Goal: Information Seeking & Learning: Learn about a topic

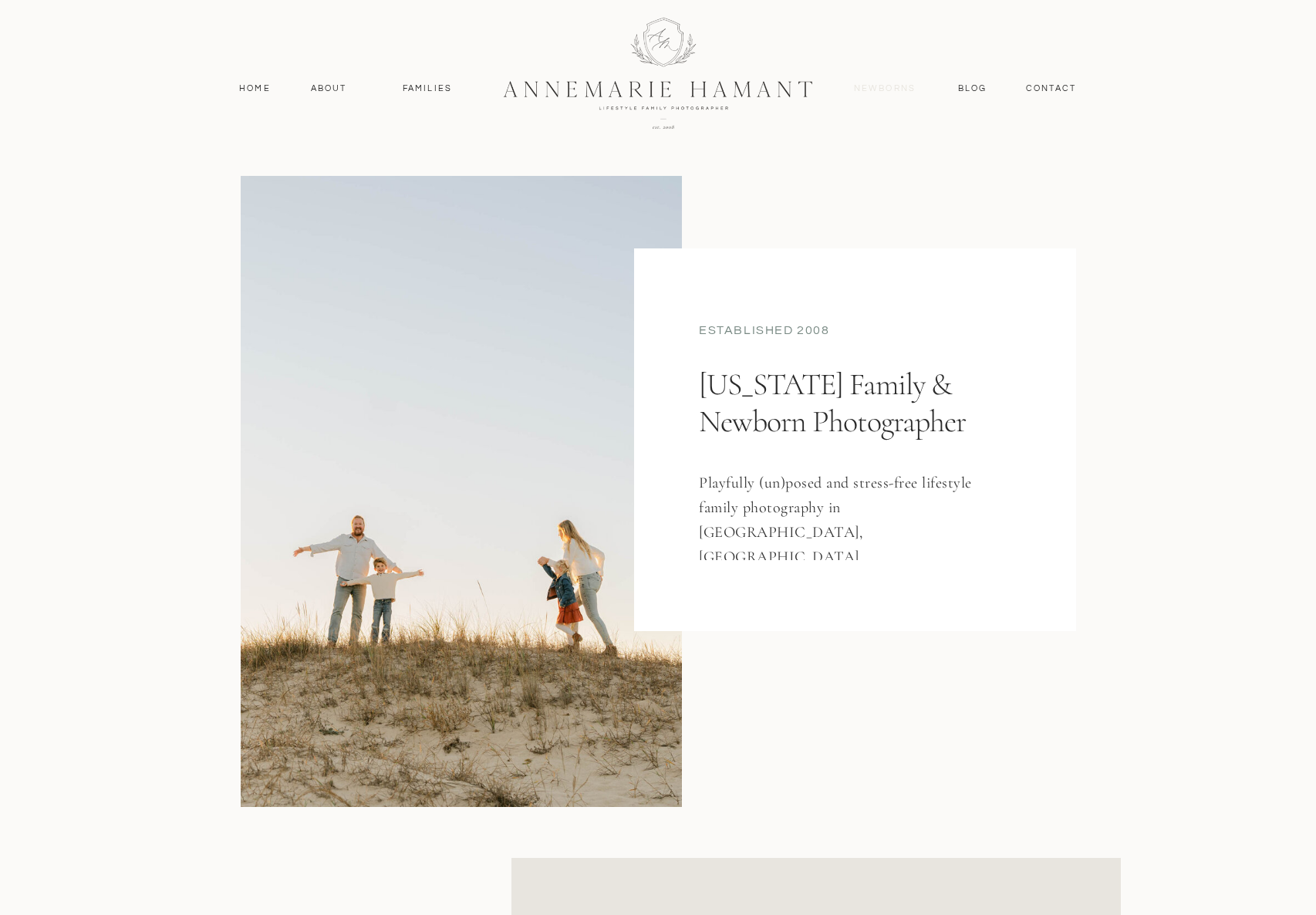
click at [891, 86] on nav "Newborns" at bounding box center [885, 88] width 74 height 14
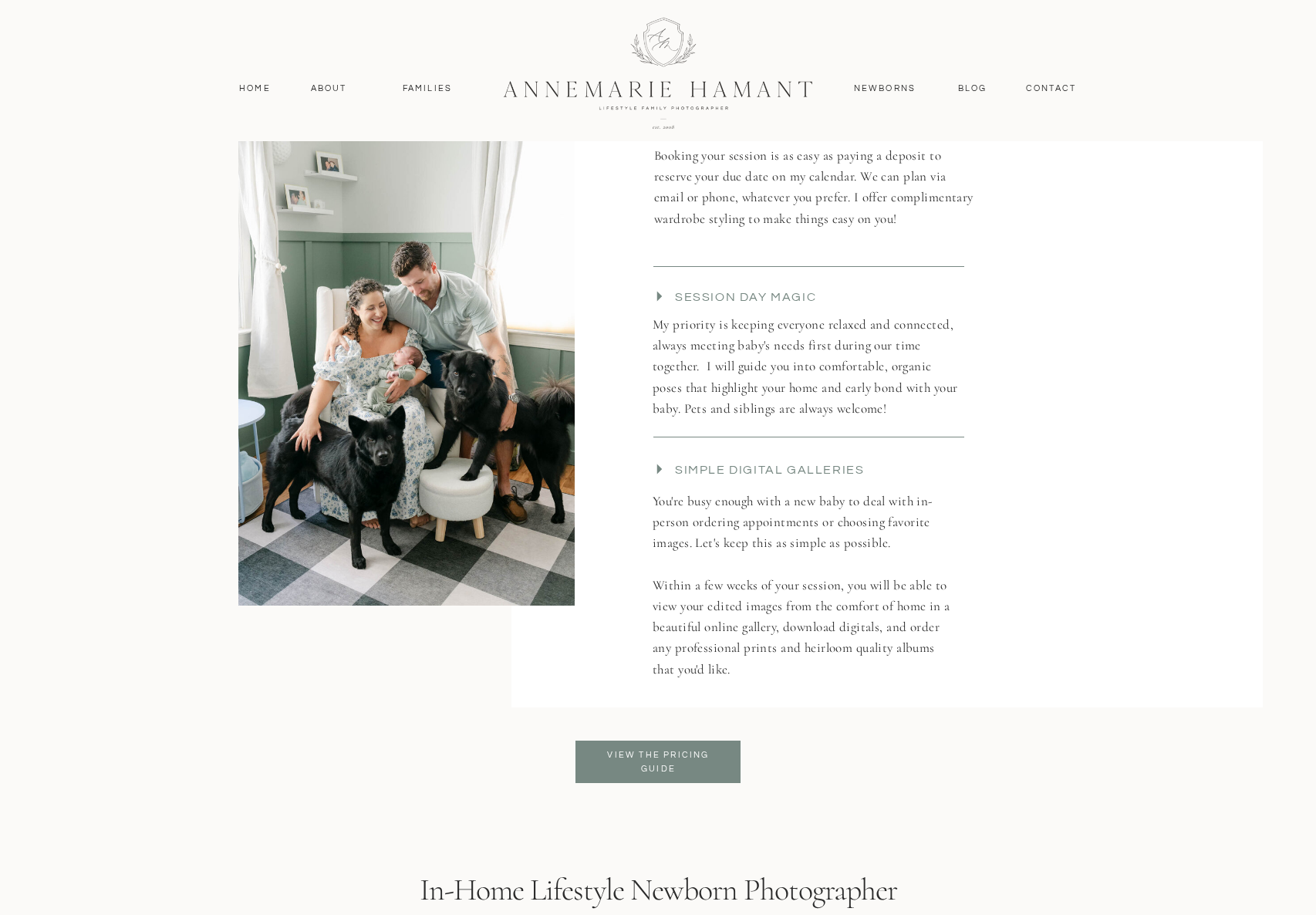
scroll to position [3344, 0]
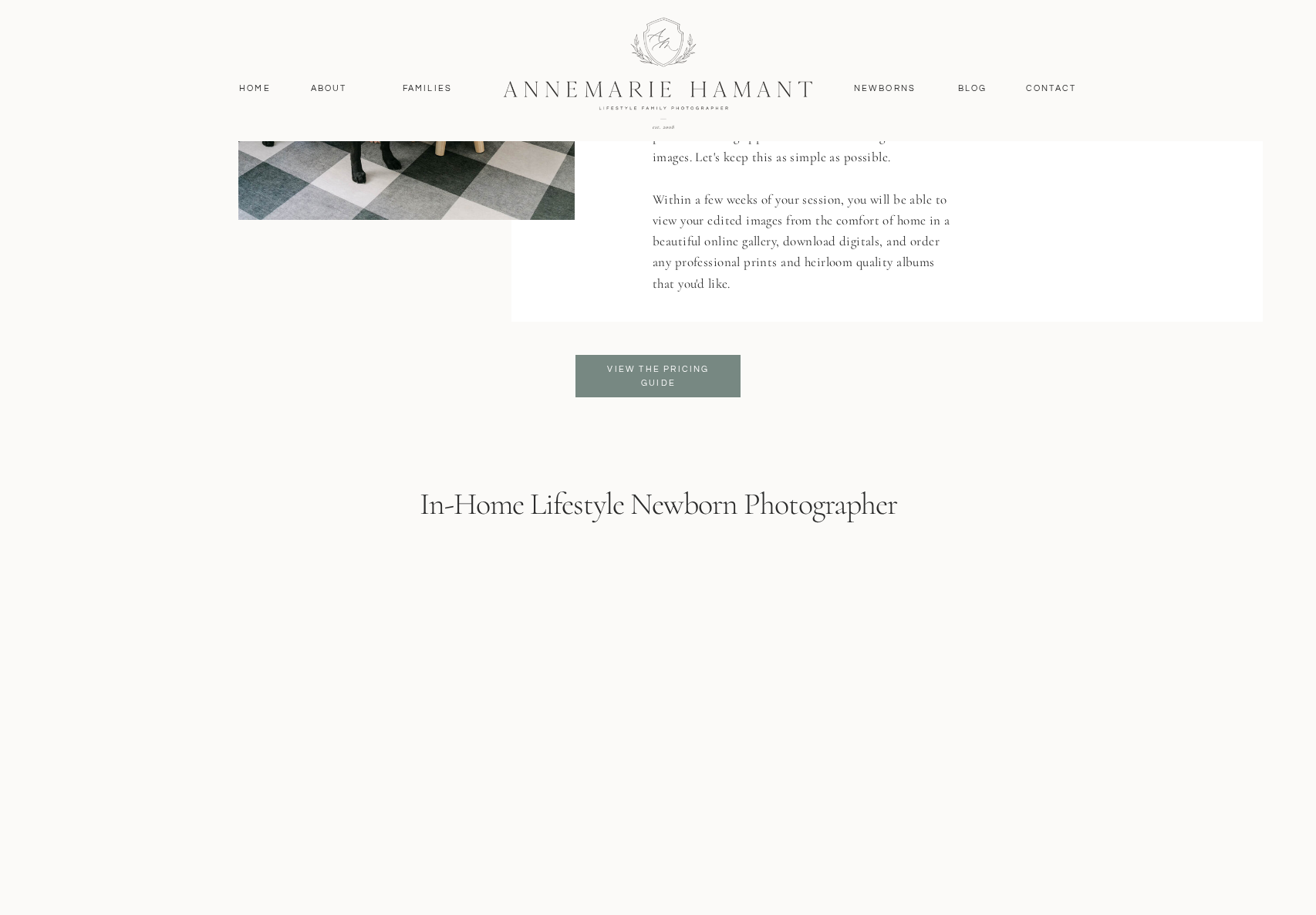
click at [680, 377] on h3 "View the pricing Guide" at bounding box center [659, 376] width 126 height 28
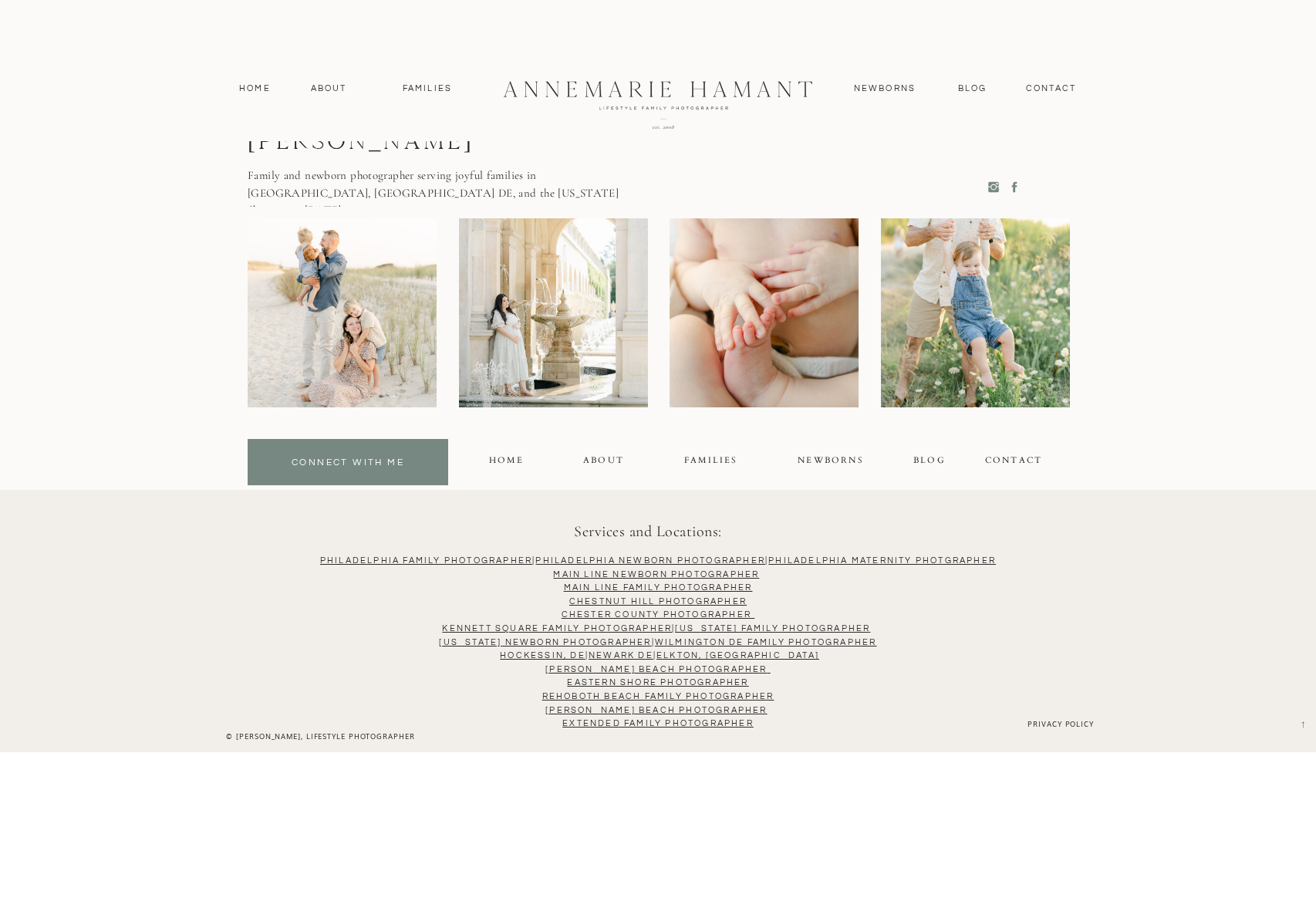
scroll to position [10076, 0]
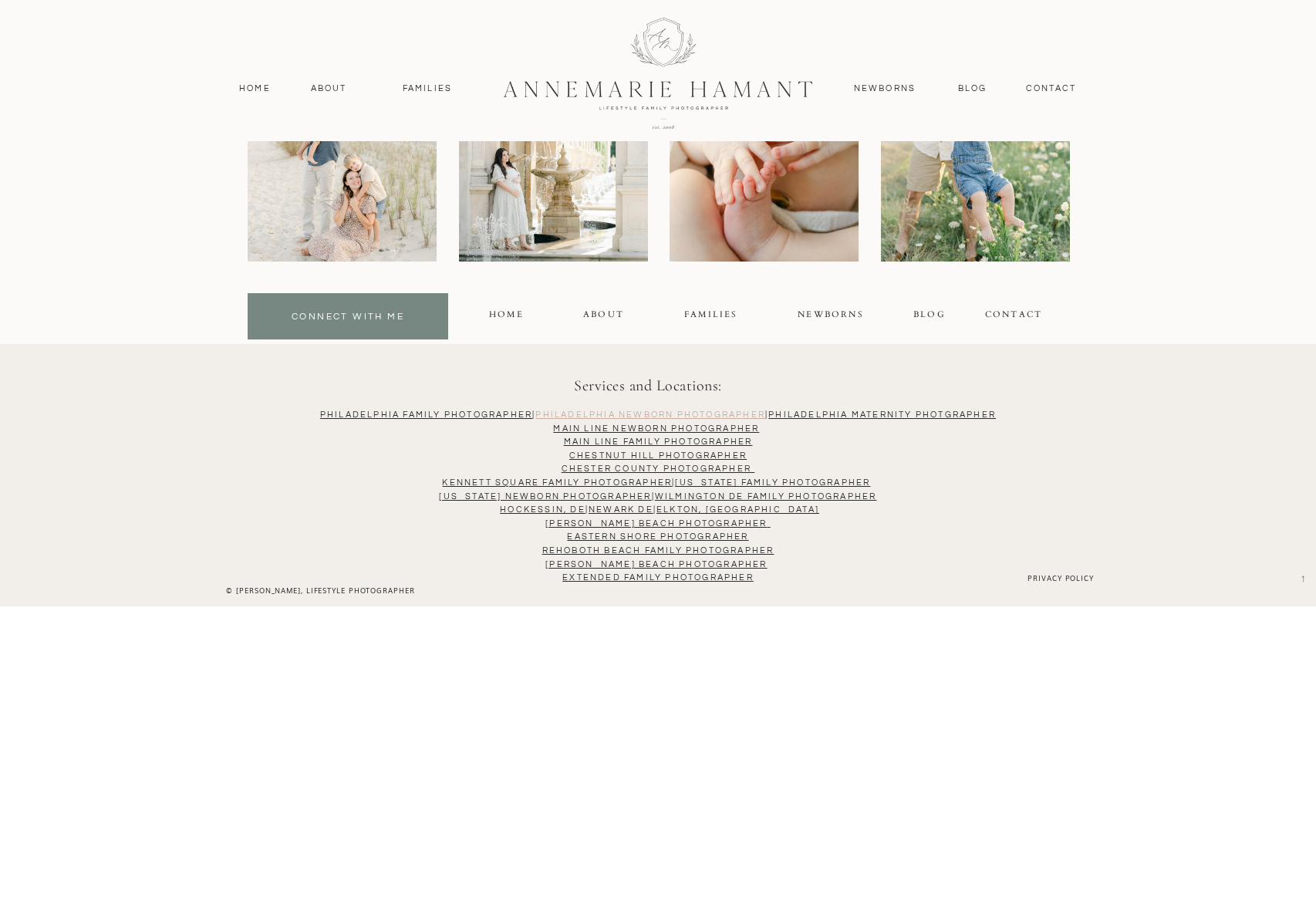
click at [653, 414] on link "Philadelphia NEWBORN PHOTOGRAPHER" at bounding box center [650, 415] width 230 height 8
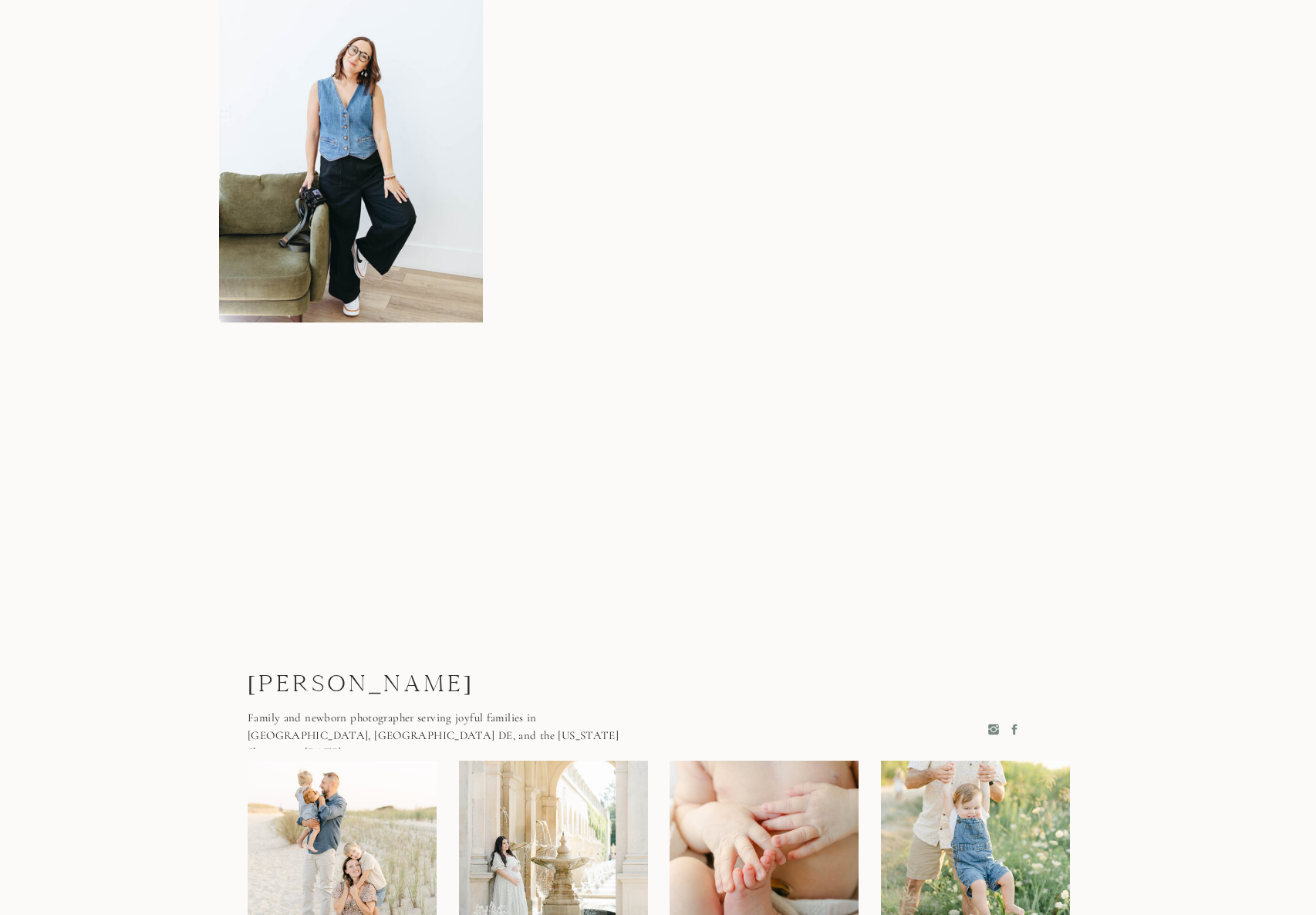
scroll to position [9901, 0]
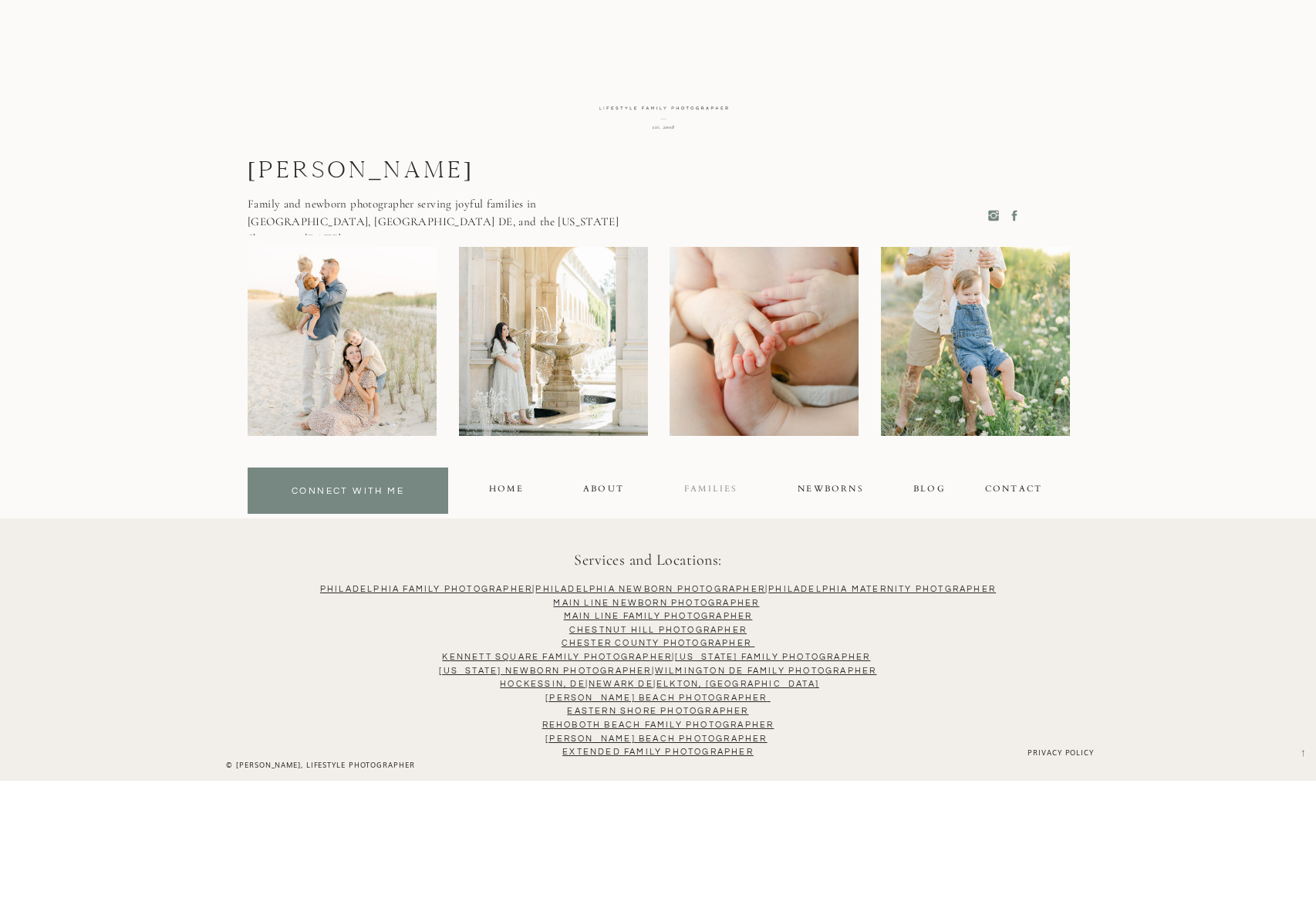
click at [707, 487] on div "FAMILIES" at bounding box center [710, 490] width 52 height 18
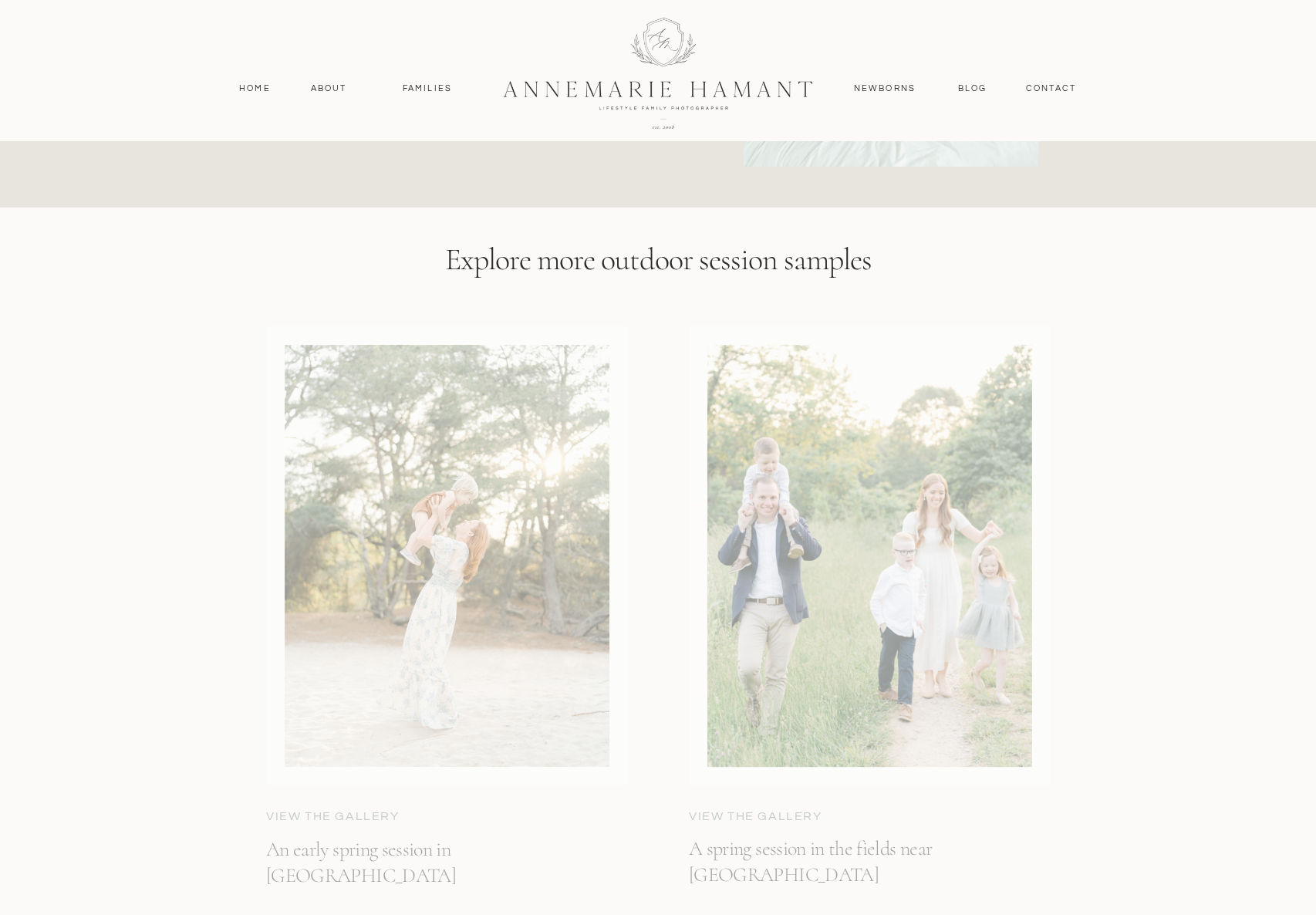
scroll to position [5916, 0]
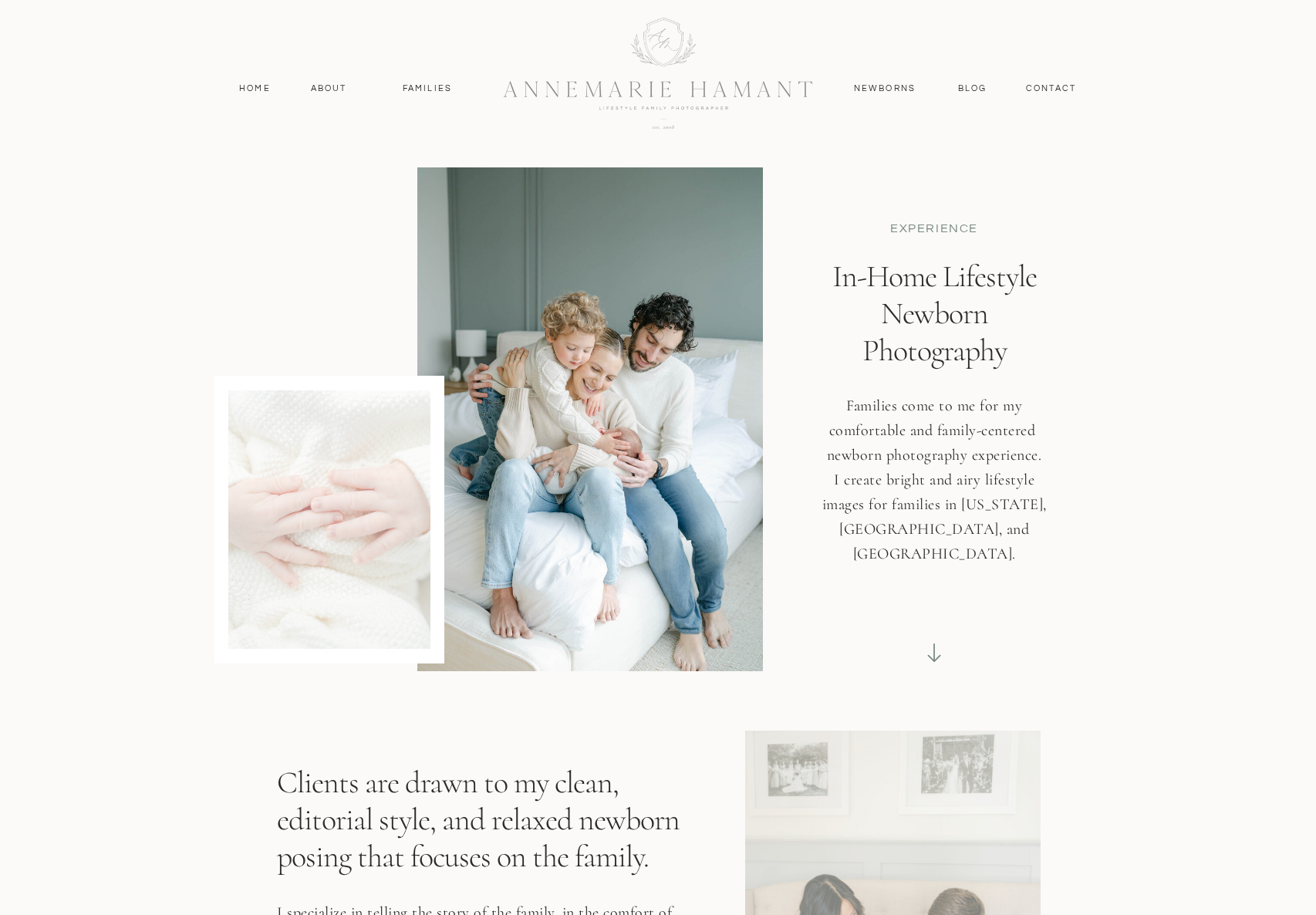
scroll to position [10076, 0]
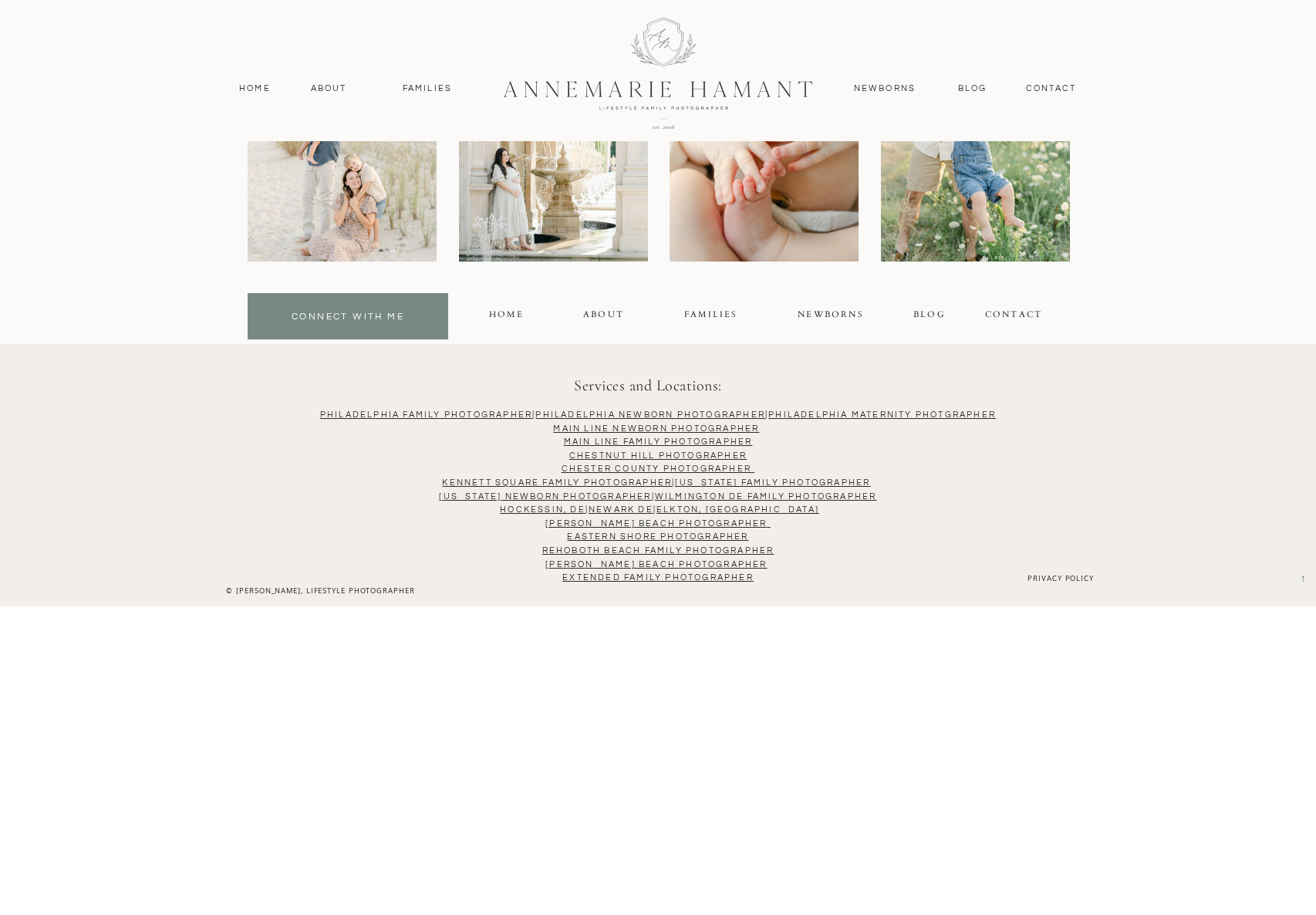
click at [631, 528] on p "Philadelphia Family Photographer | [GEOGRAPHIC_DATA] NEWBORN PHOTOGRAPHER | Phi…" at bounding box center [658, 483] width 1273 height 150
click at [639, 522] on link "[PERSON_NAME] Beach Photographer" at bounding box center [656, 524] width 222 height 8
